Goal: Information Seeking & Learning: Check status

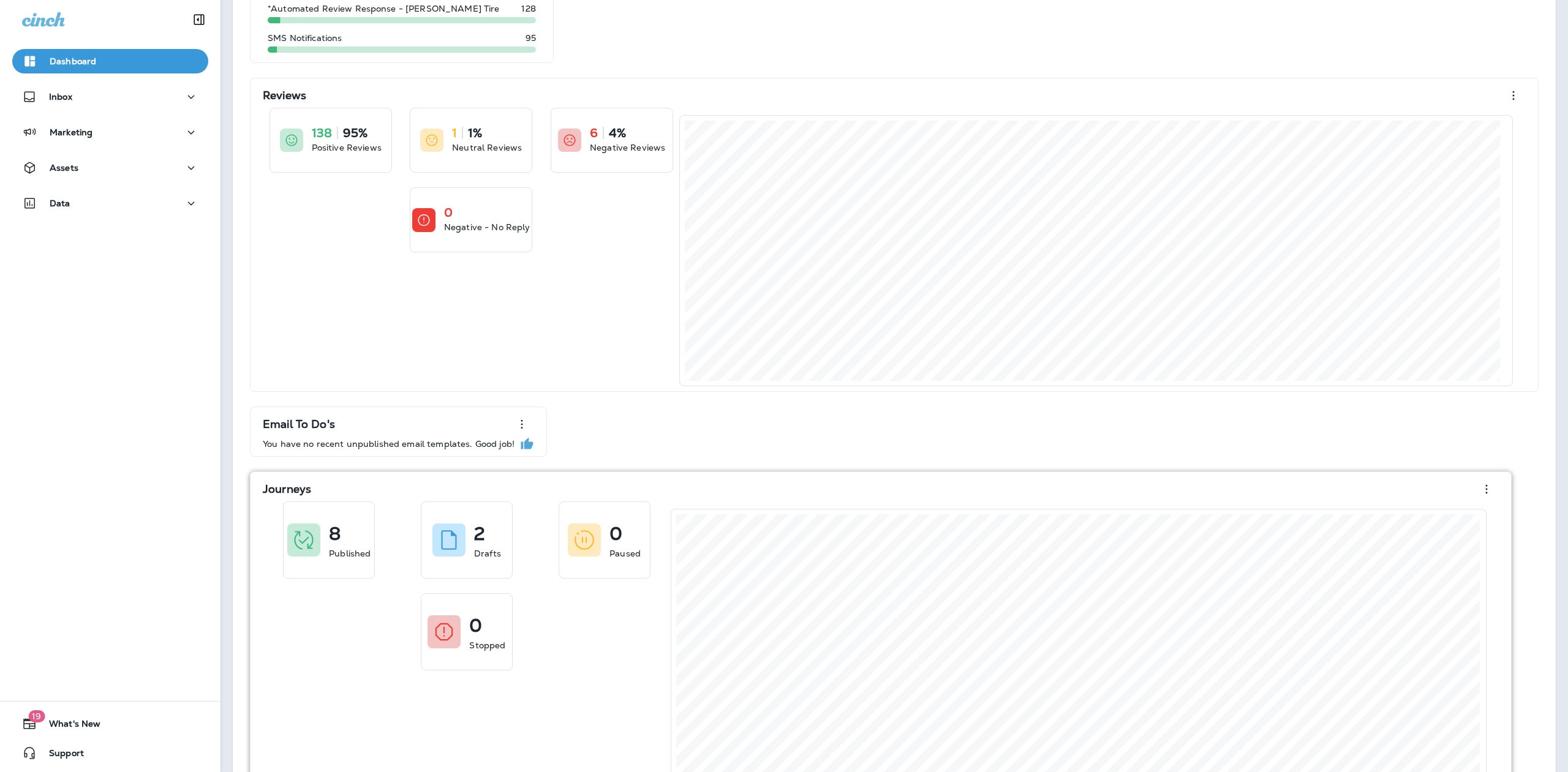
scroll to position [156, 0]
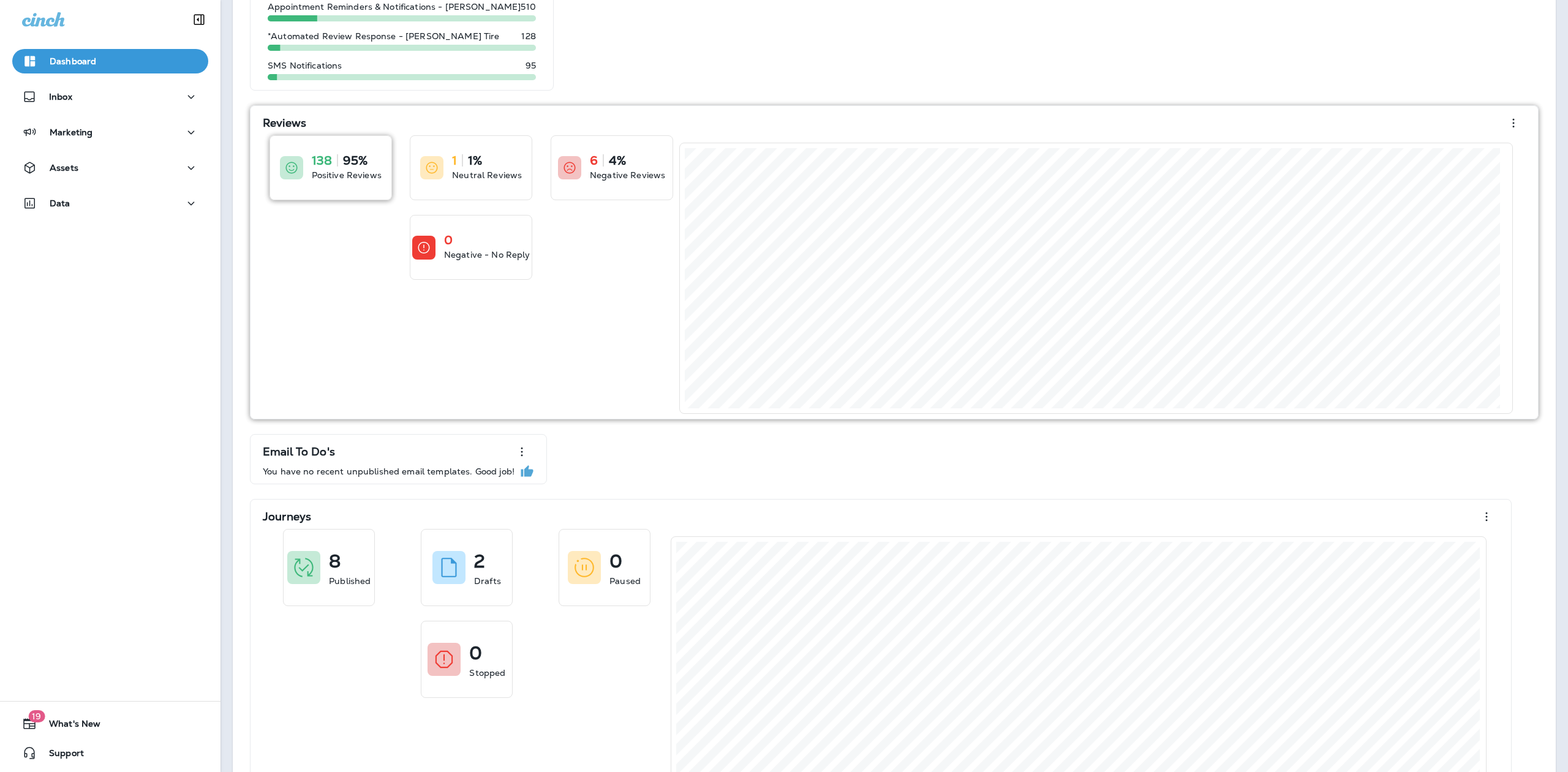
click at [296, 166] on icon at bounding box center [292, 168] width 15 height 15
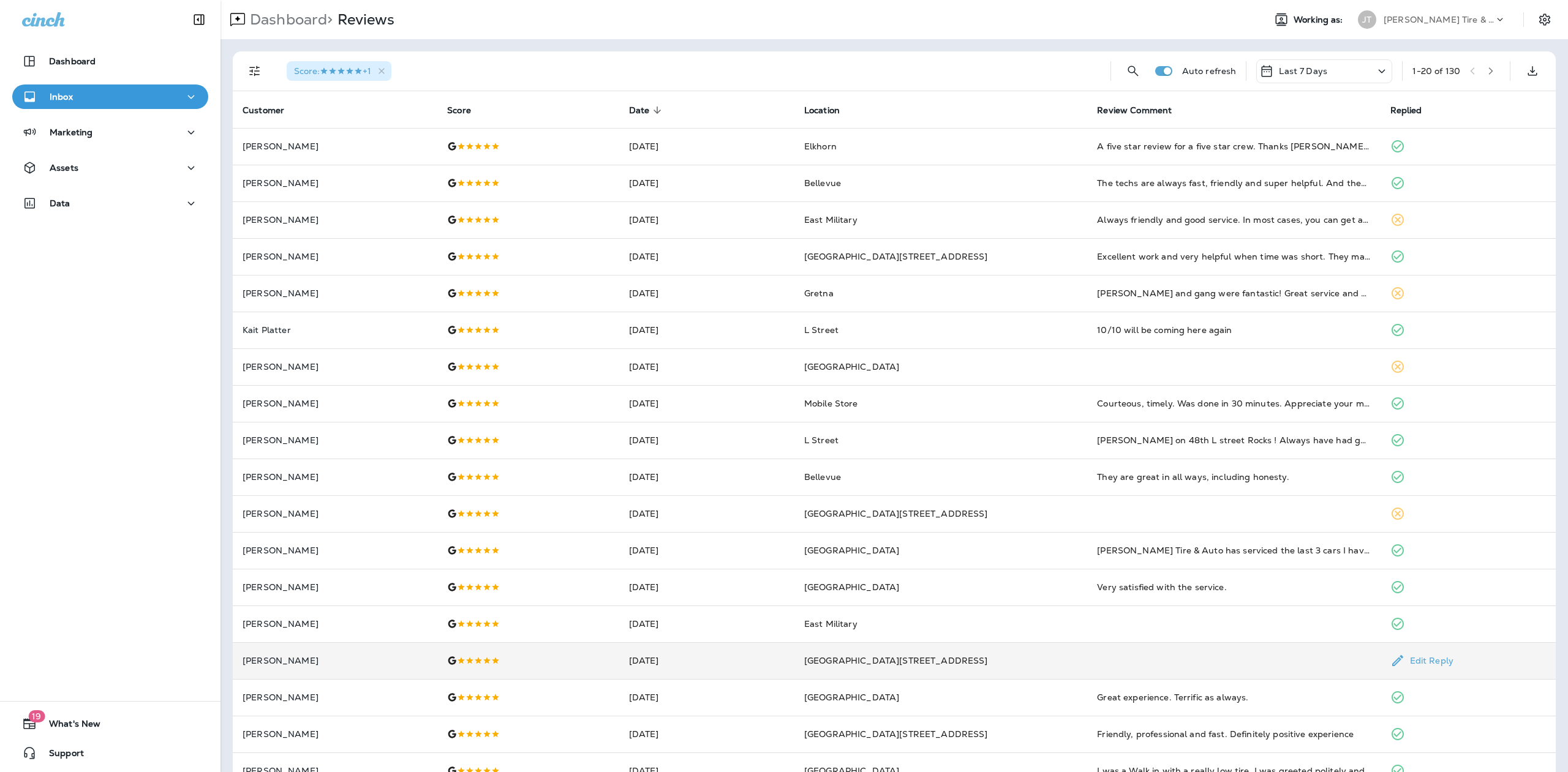
scroll to position [103, 0]
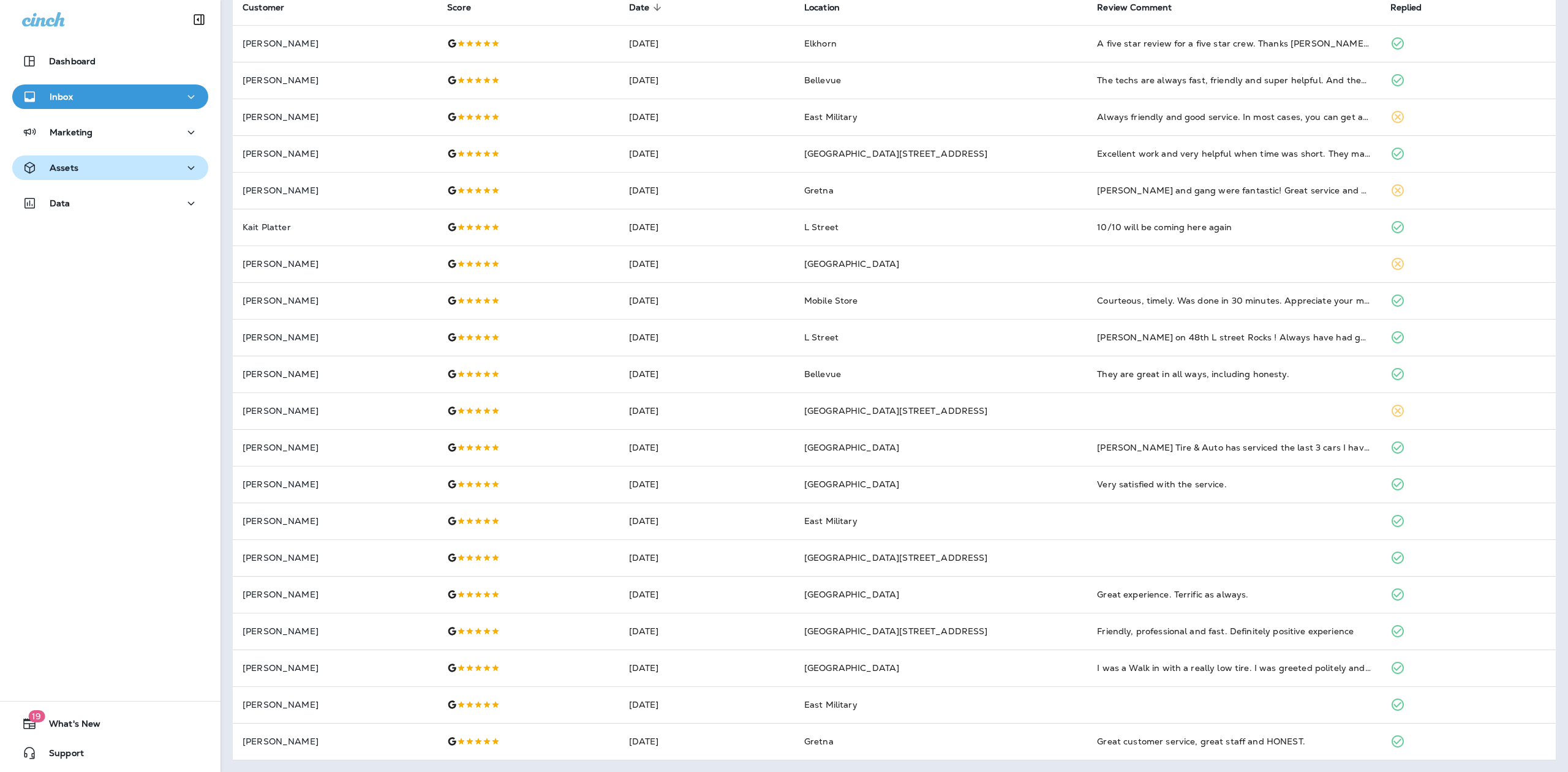
click at [68, 165] on p "Assets" at bounding box center [63, 167] width 28 height 9
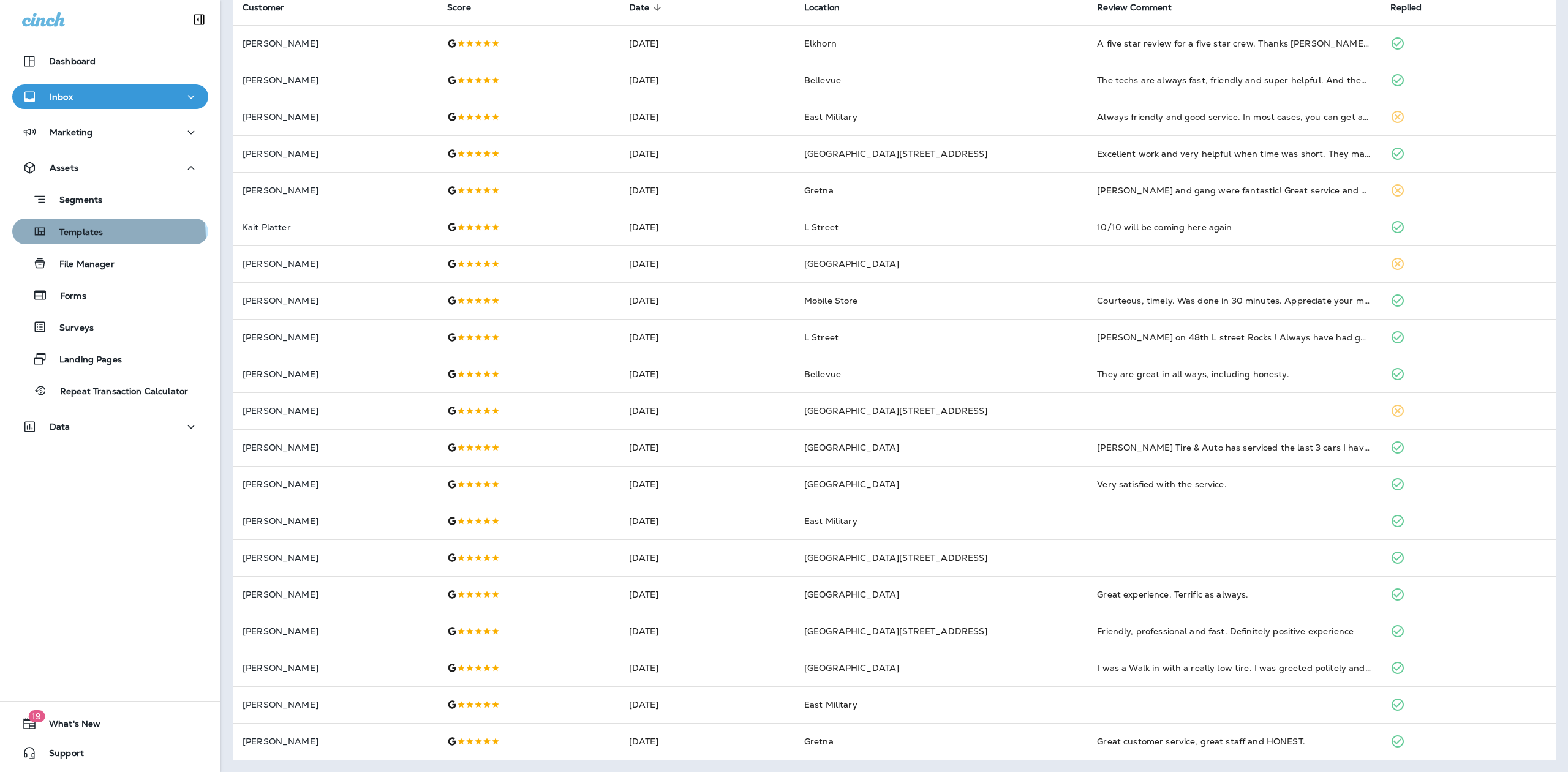
click at [100, 237] on p "Templates" at bounding box center [75, 232] width 56 height 11
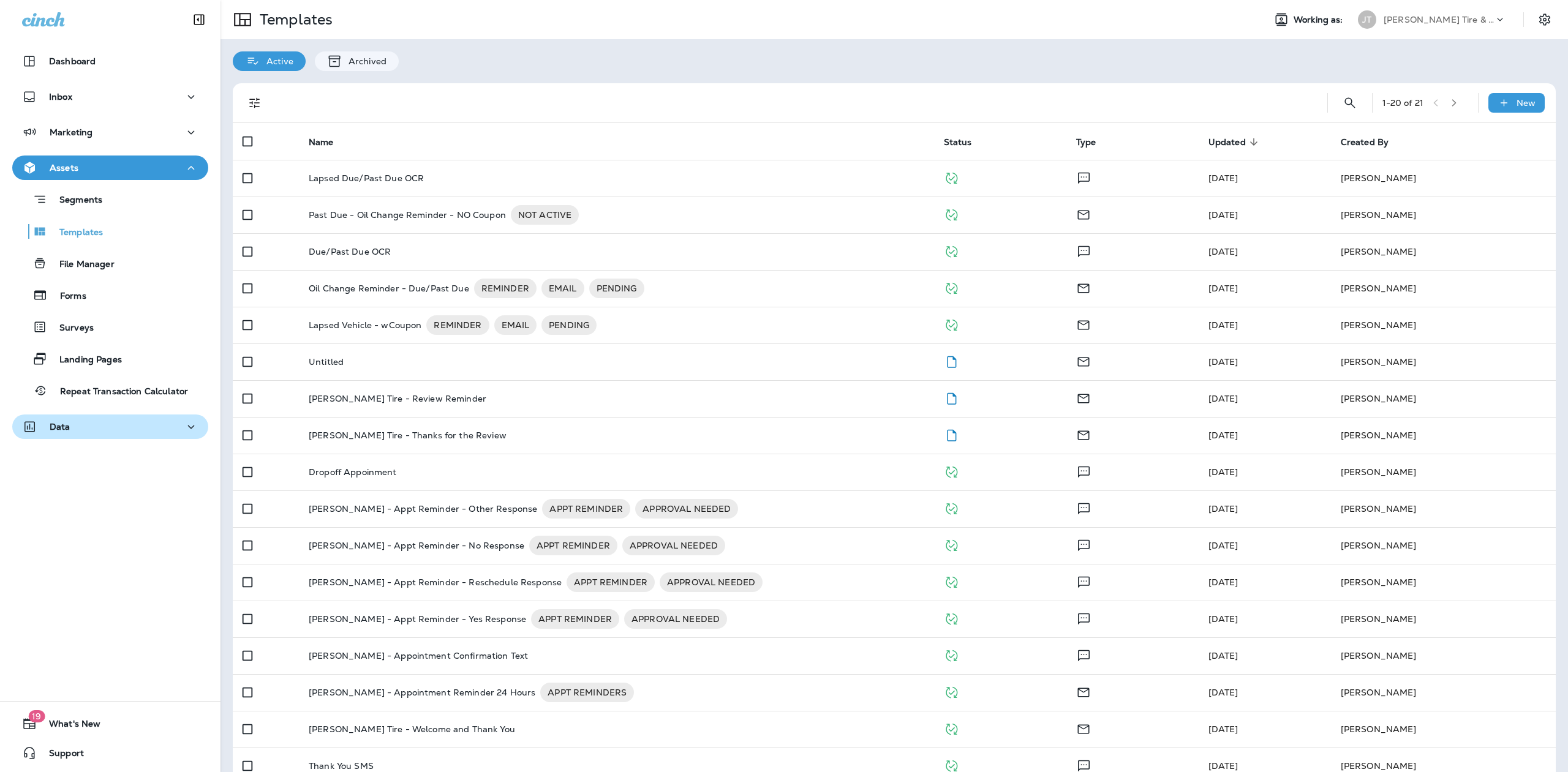
click at [185, 425] on icon "button" at bounding box center [191, 427] width 15 height 15
click at [99, 454] on p "Analytics" at bounding box center [74, 459] width 51 height 11
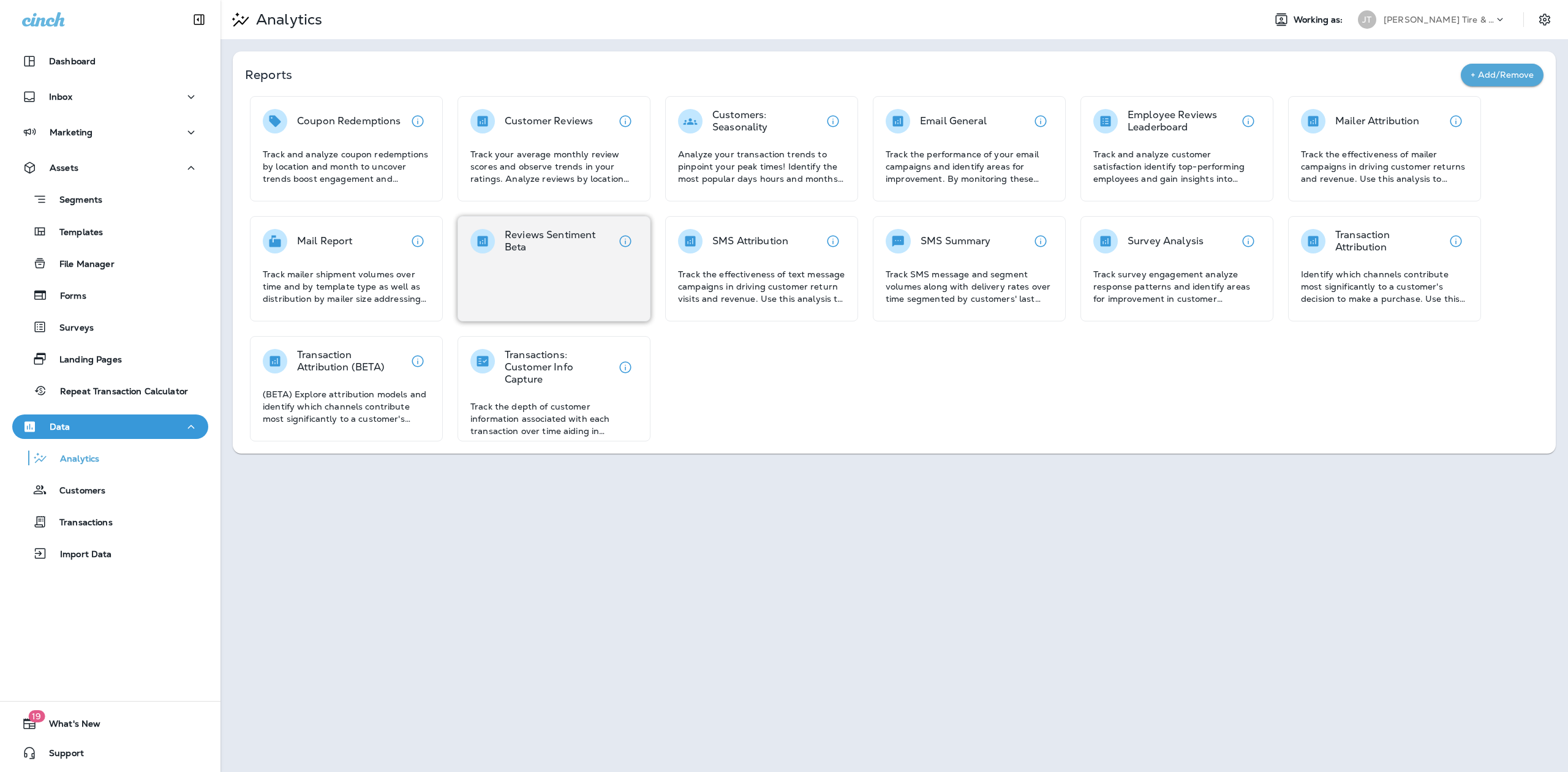
click at [545, 233] on p "Reviews Sentiment Beta" at bounding box center [559, 241] width 109 height 25
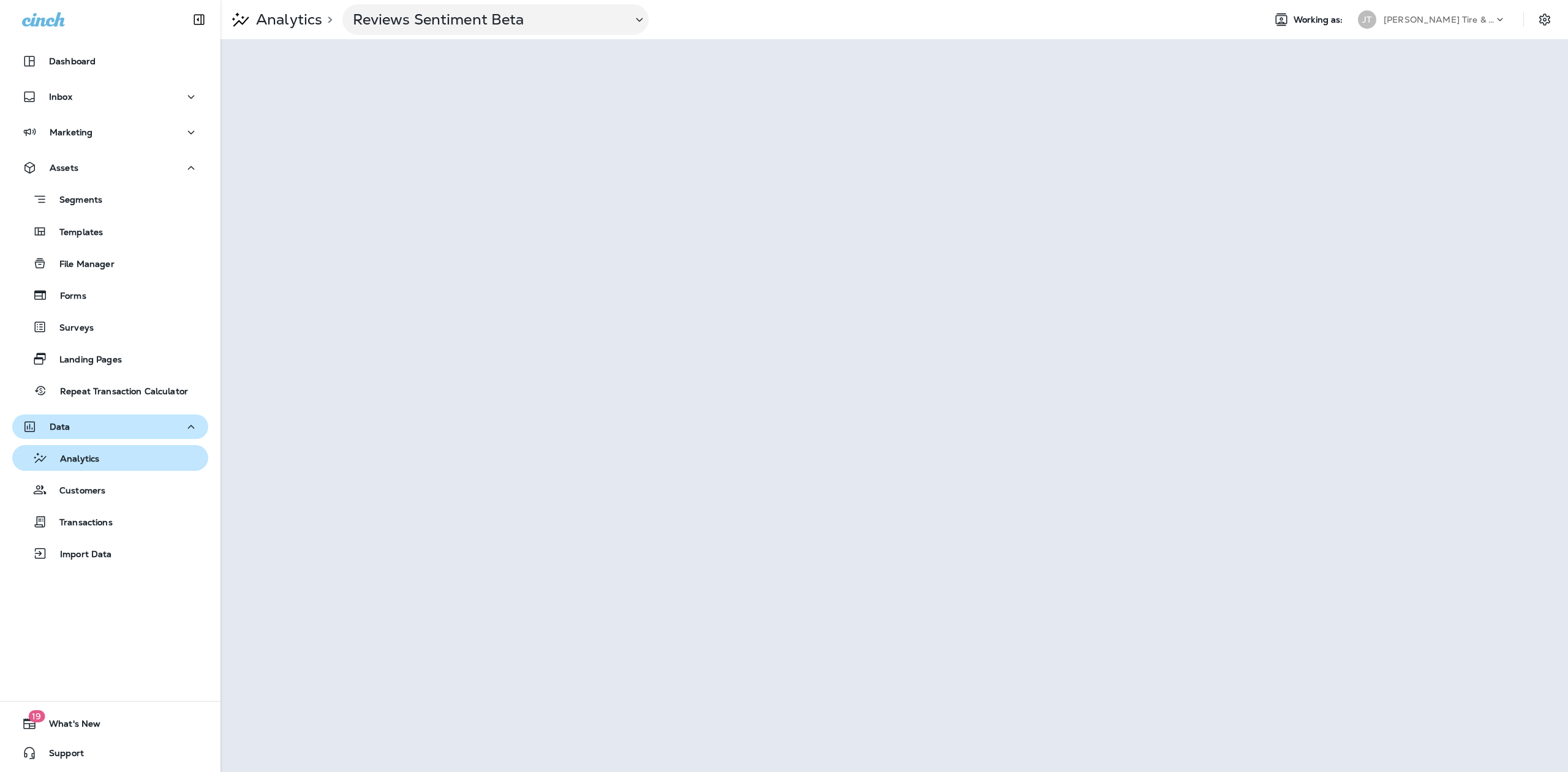
click at [107, 452] on div "Analytics" at bounding box center [110, 457] width 186 height 18
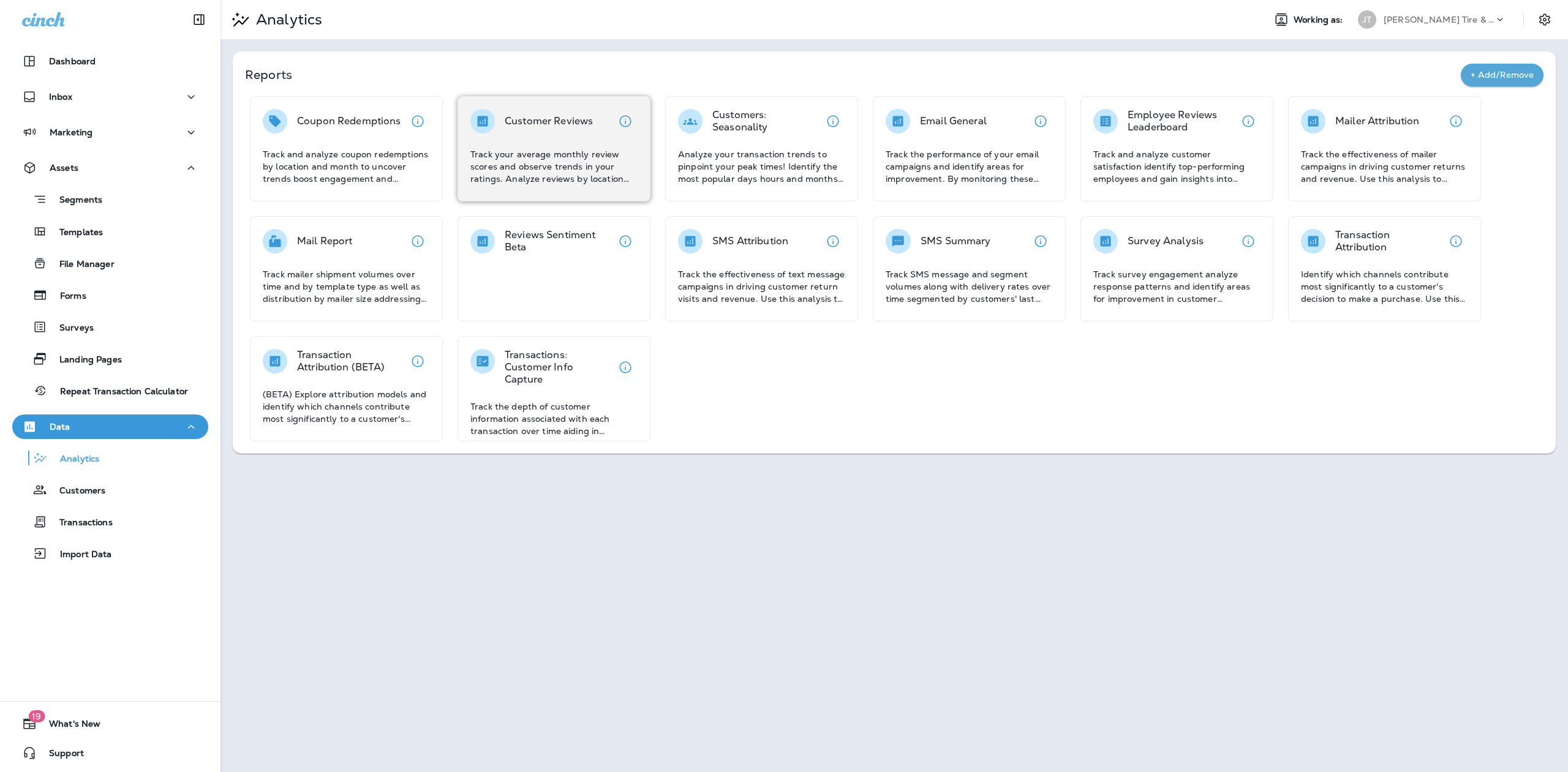
click at [543, 152] on p "Track your average monthly review scores and observe trends in your ratings. An…" at bounding box center [554, 166] width 167 height 37
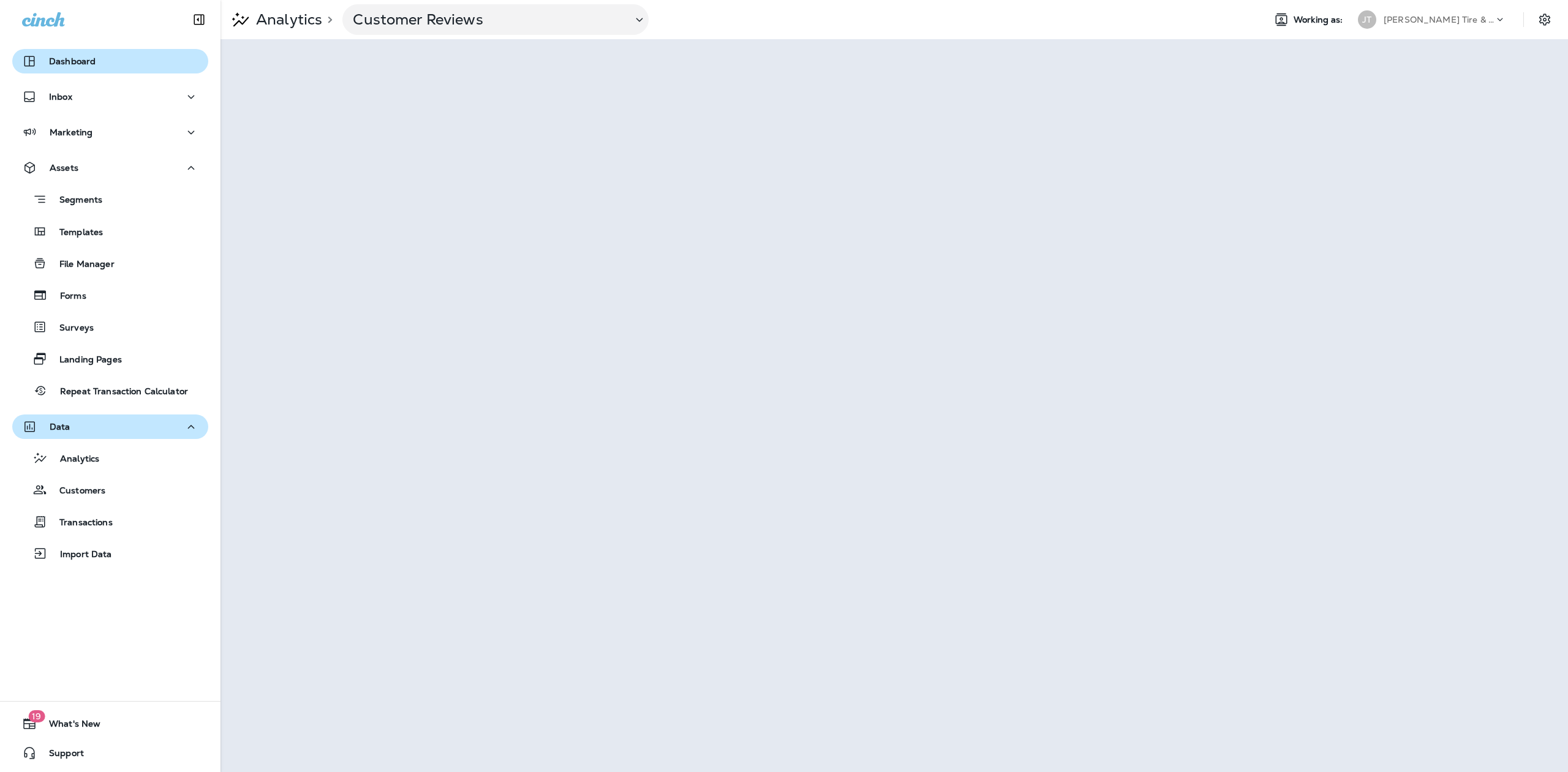
click at [88, 55] on div "Dashboard" at bounding box center [59, 61] width 74 height 15
